Goal: Task Accomplishment & Management: Manage account settings

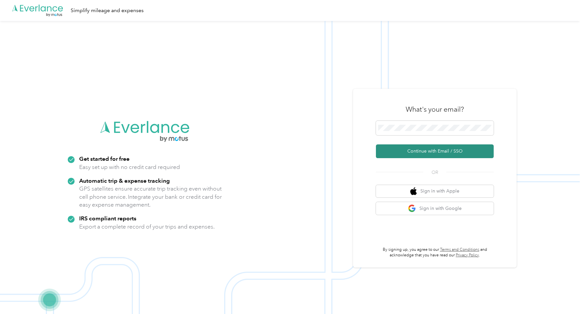
click at [440, 152] on button "Continue with Email / SSO" at bounding box center [435, 151] width 118 height 14
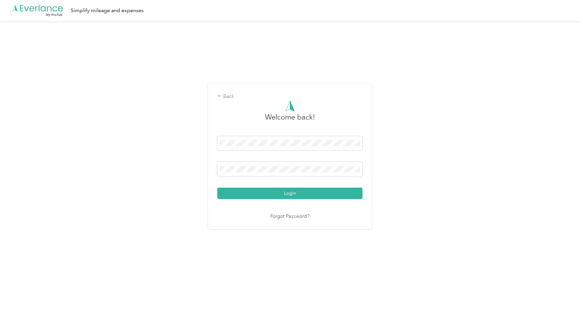
click at [334, 152] on div at bounding box center [289, 144] width 145 height 17
click at [497, 167] on div "Back Welcome back! Login Forgot Password?" at bounding box center [290, 159] width 580 height 276
click at [291, 193] on button "Login" at bounding box center [289, 192] width 145 height 11
click at [283, 184] on div "Login" at bounding box center [289, 167] width 145 height 63
click at [286, 192] on button "Login" at bounding box center [289, 192] width 145 height 11
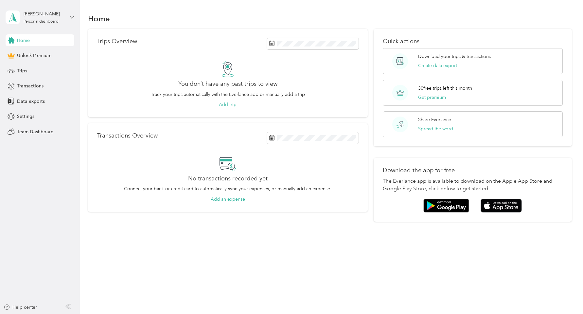
click at [27, 44] on span "Home" at bounding box center [23, 40] width 13 height 7
click at [27, 18] on div "[PERSON_NAME] Personal dashboard" at bounding box center [44, 16] width 41 height 13
click at [60, 35] on span "[PERSON_NAME][EMAIL_ADDRESS][PERSON_NAME][DOMAIN_NAME]" at bounding box center [125, 35] width 152 height 6
